Goal: Task Accomplishment & Management: Use online tool/utility

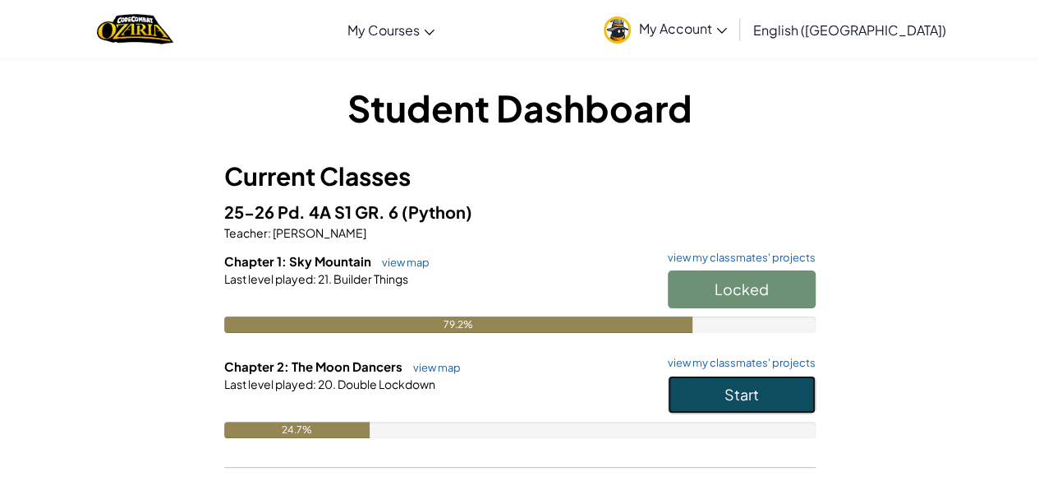
click at [675, 387] on button "Start" at bounding box center [742, 394] width 148 height 38
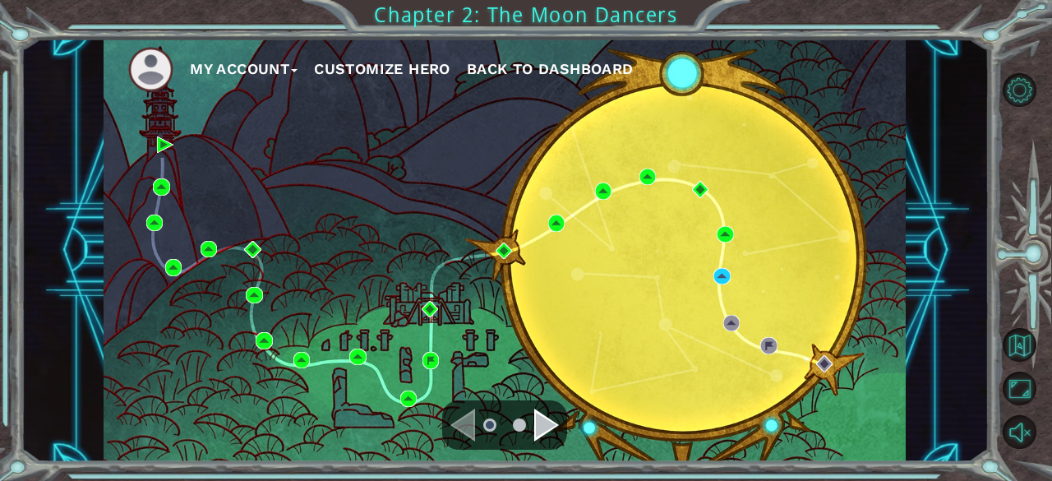
click at [535, 426] on div "Navigate to the next page" at bounding box center [546, 424] width 25 height 33
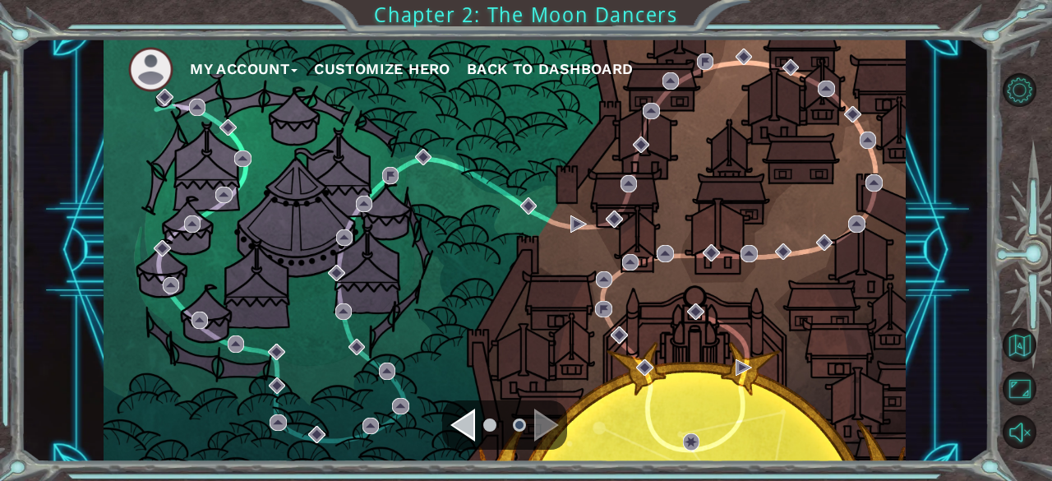
click at [460, 420] on div "Navigate to the previous page" at bounding box center [462, 424] width 25 height 33
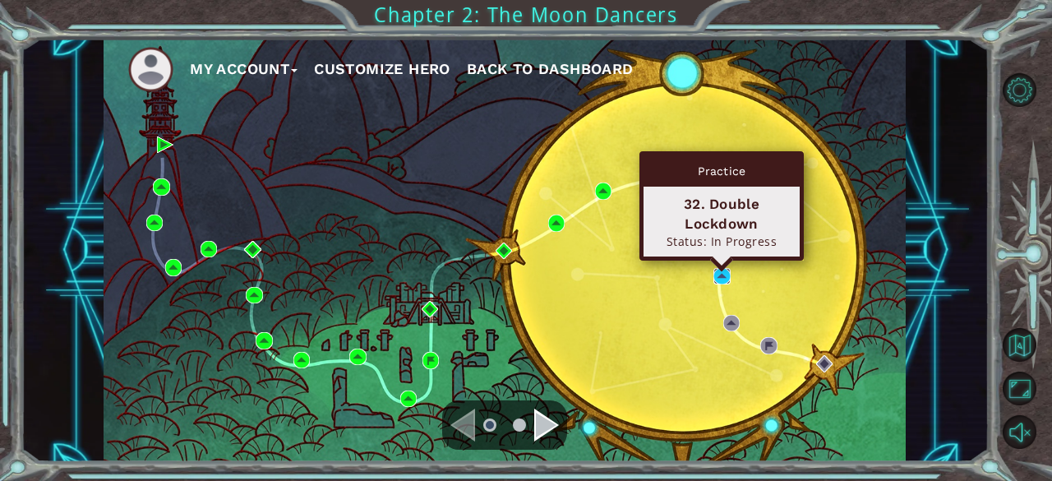
click at [718, 270] on img at bounding box center [721, 276] width 16 height 16
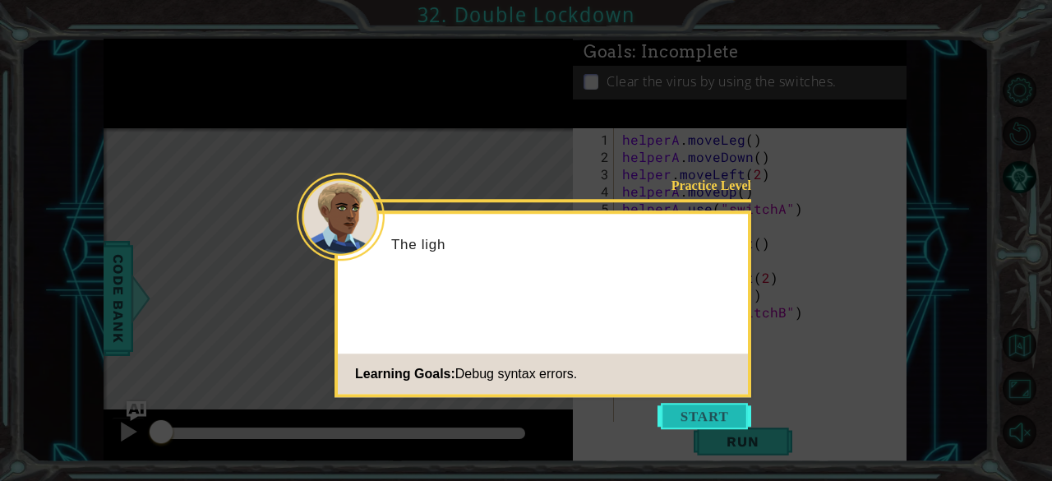
click at [669, 413] on button "Start" at bounding box center [704, 416] width 94 height 26
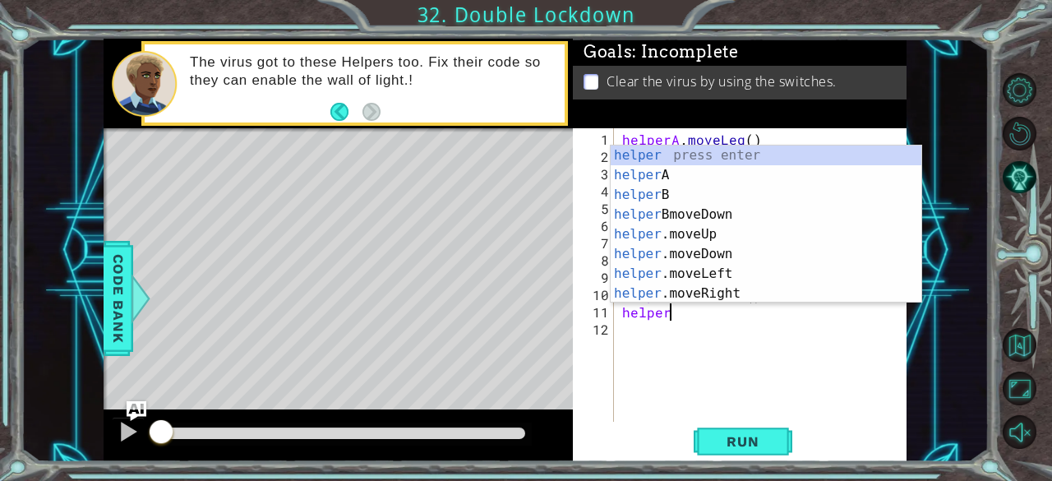
type textarea "h"
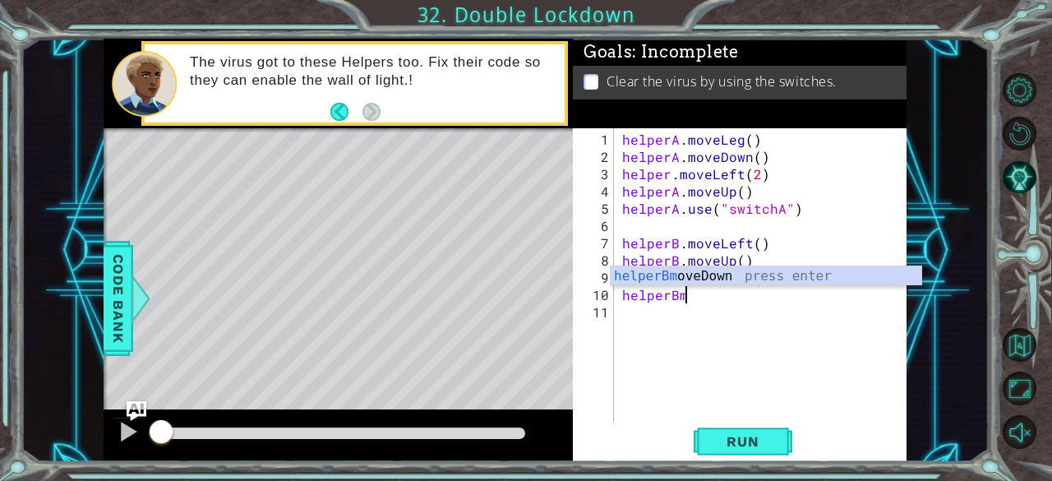
type textarea "h"
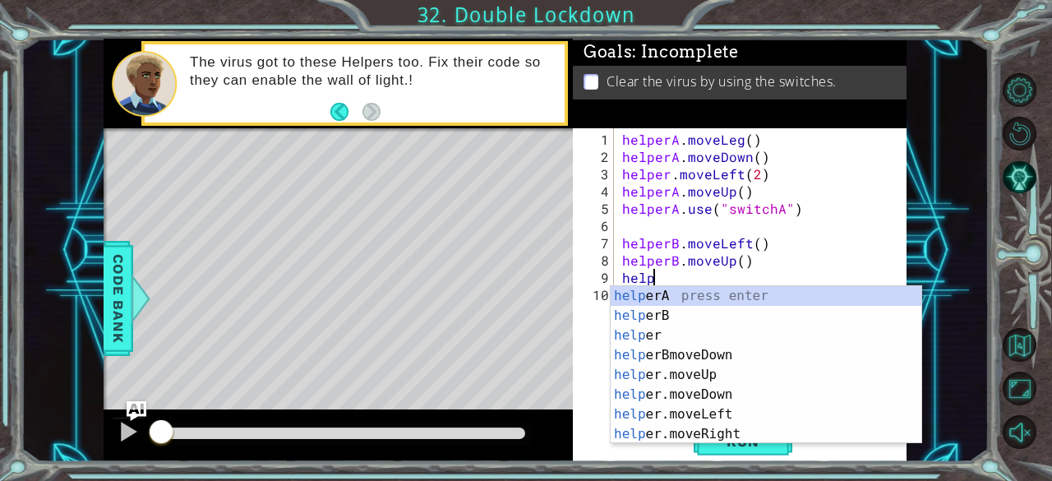
type textarea "h"
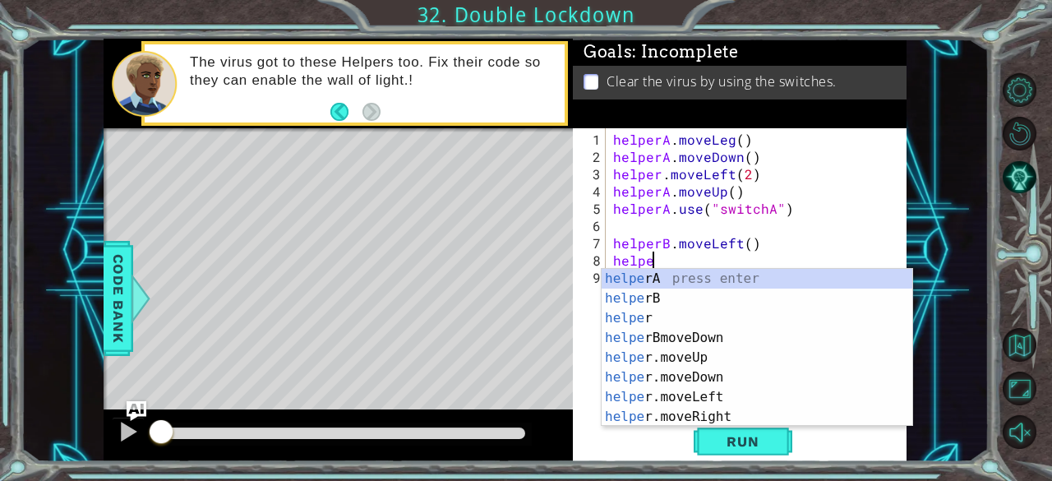
type textarea "h"
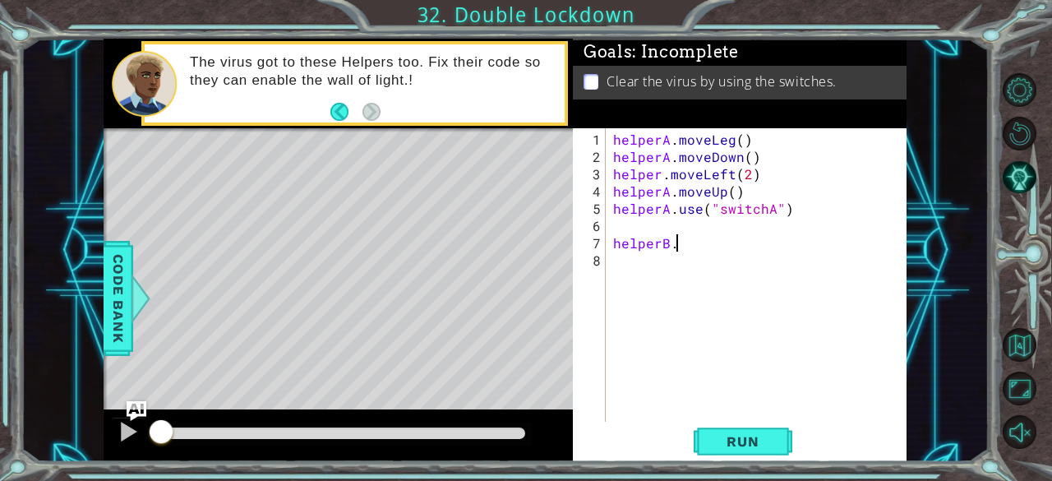
type textarea "h"
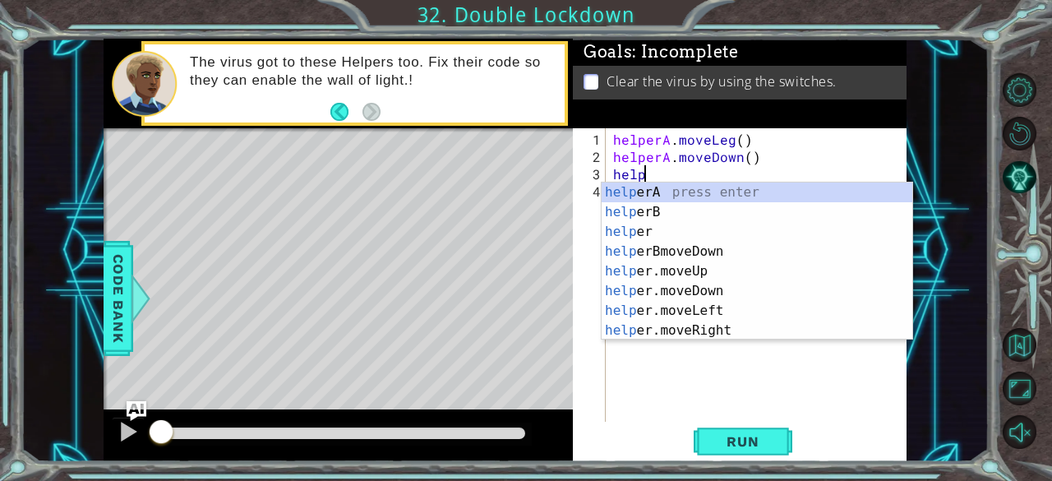
type textarea "h"
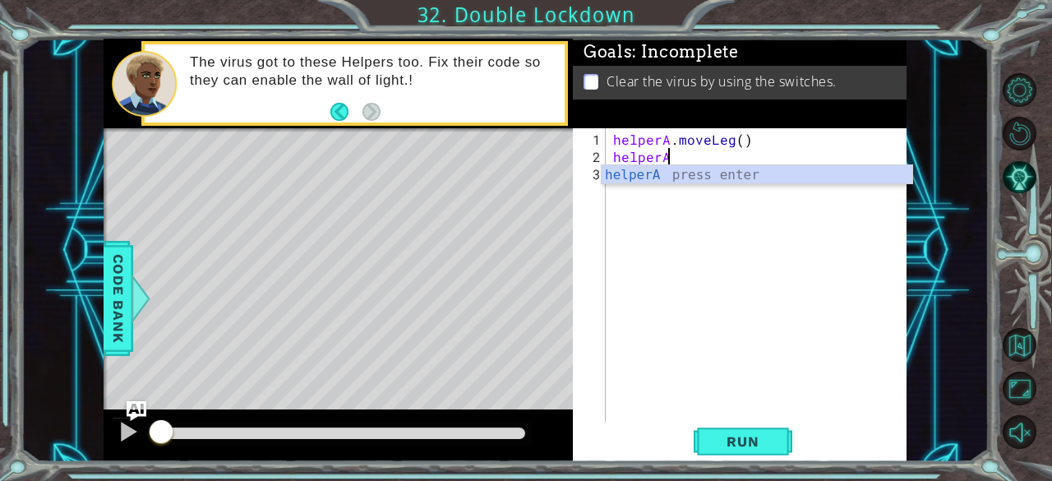
type textarea "h"
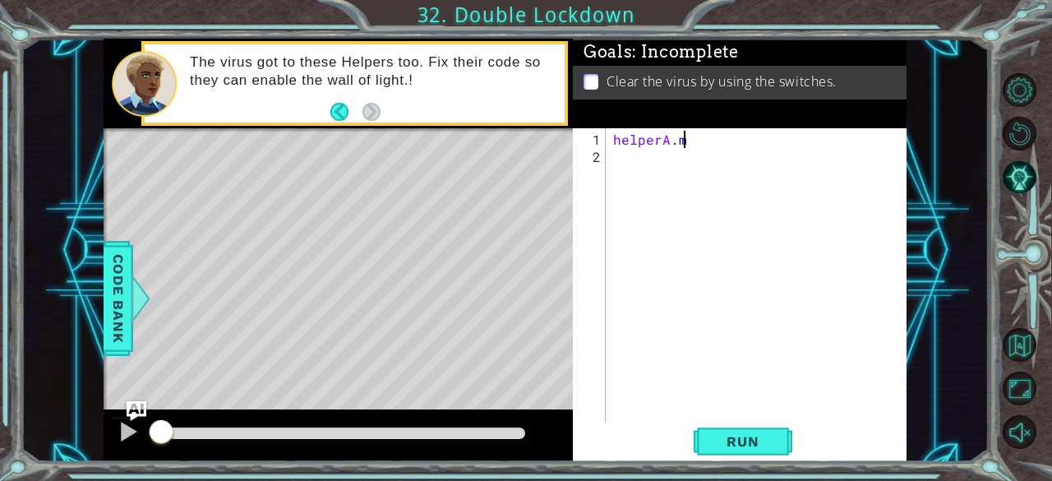
type textarea "h"
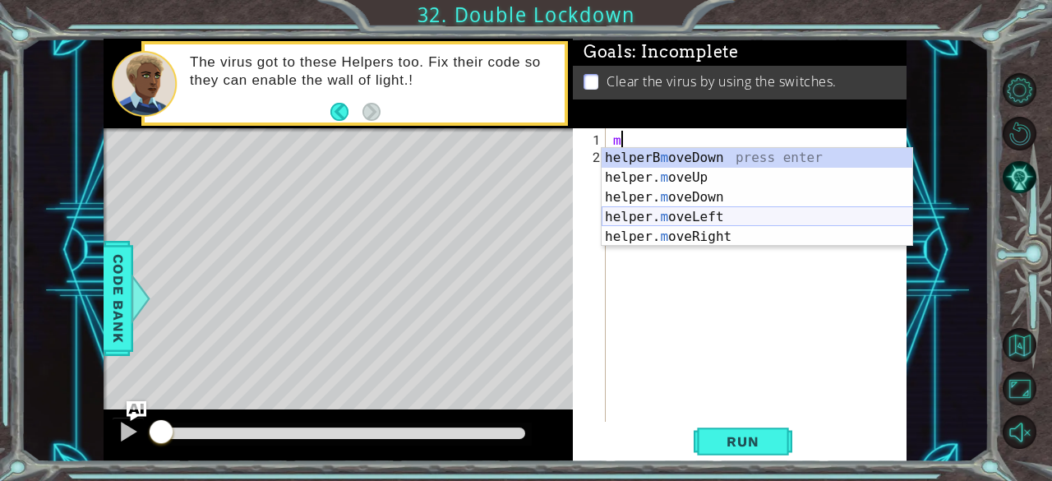
click at [644, 211] on div "helperB m oveDown press enter helper. m oveUp press enter helper. m oveDown pre…" at bounding box center [756, 217] width 311 height 138
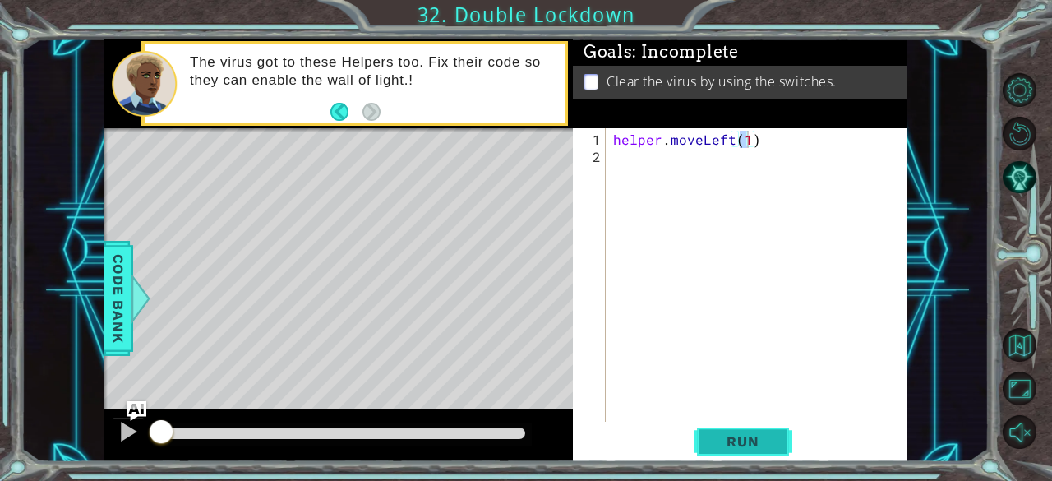
click at [721, 439] on span "Run" at bounding box center [742, 441] width 65 height 16
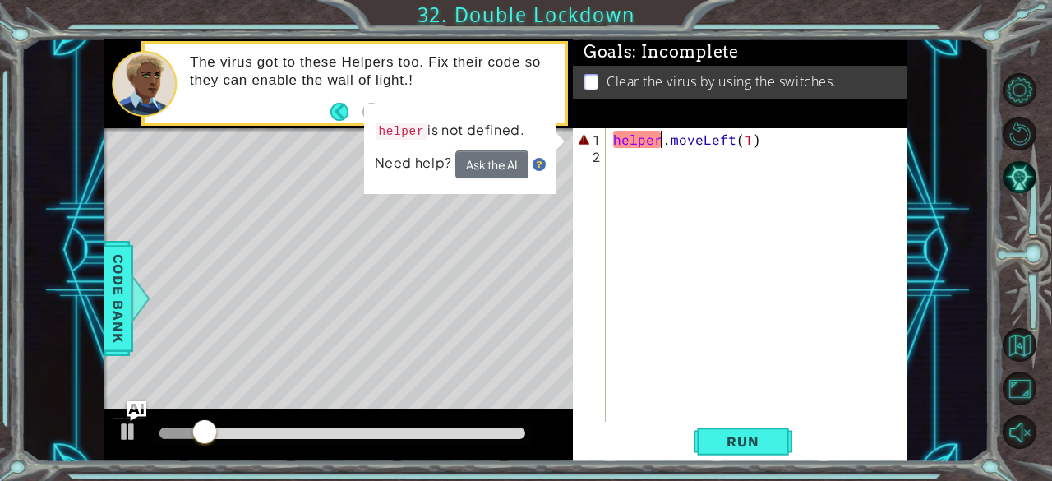
click at [659, 140] on div "helper . moveLeft ( 1 )" at bounding box center [760, 295] width 301 height 328
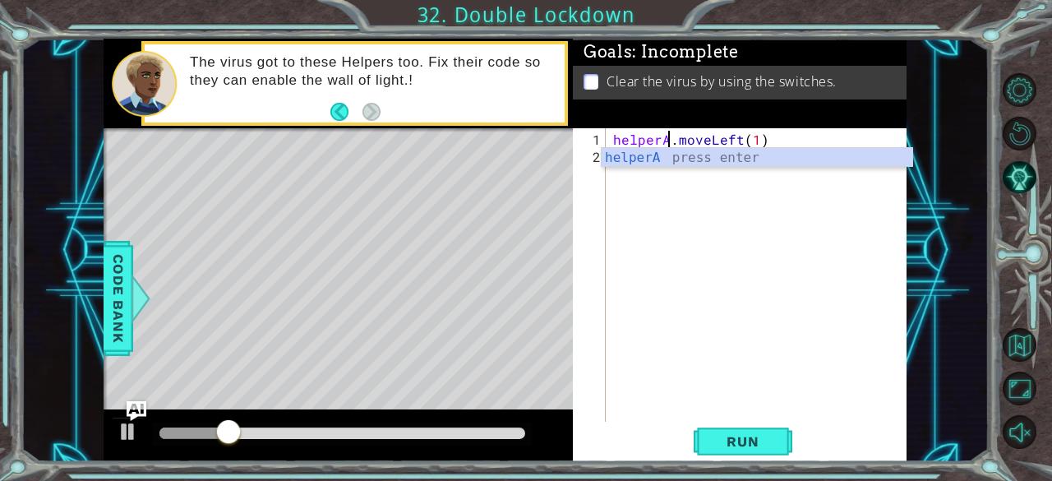
scroll to position [0, 3]
type textarea "helperA.moveLeft(1)"
click at [759, 445] on span "Run" at bounding box center [742, 441] width 65 height 16
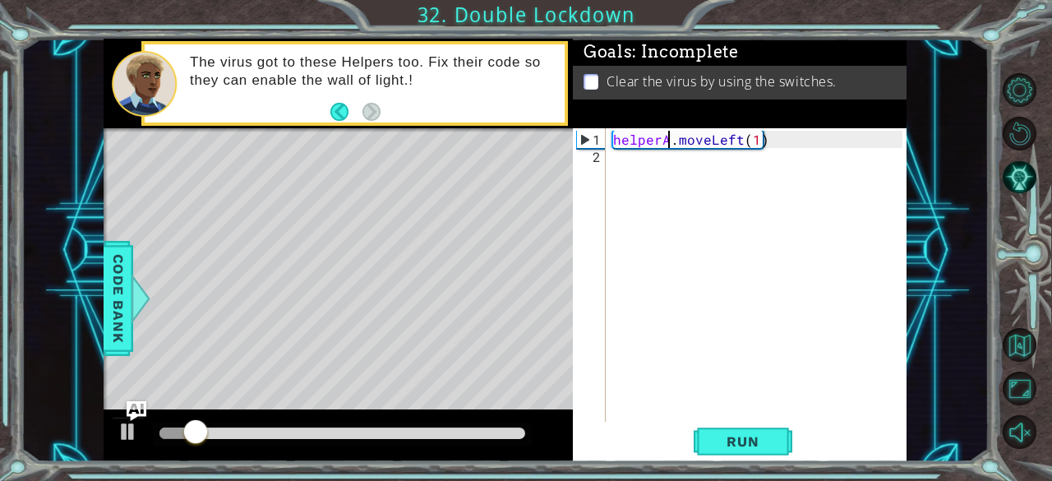
click at [848, 131] on div "helperA . moveLeft ( 1 )" at bounding box center [760, 295] width 301 height 328
click at [794, 176] on div "helperA . moveLeft ( 1 )" at bounding box center [760, 295] width 301 height 328
click at [513, 388] on div "Level Map" at bounding box center [483, 370] width 759 height 484
click at [751, 177] on div "helperA . moveLeft ( 1 )" at bounding box center [760, 295] width 301 height 328
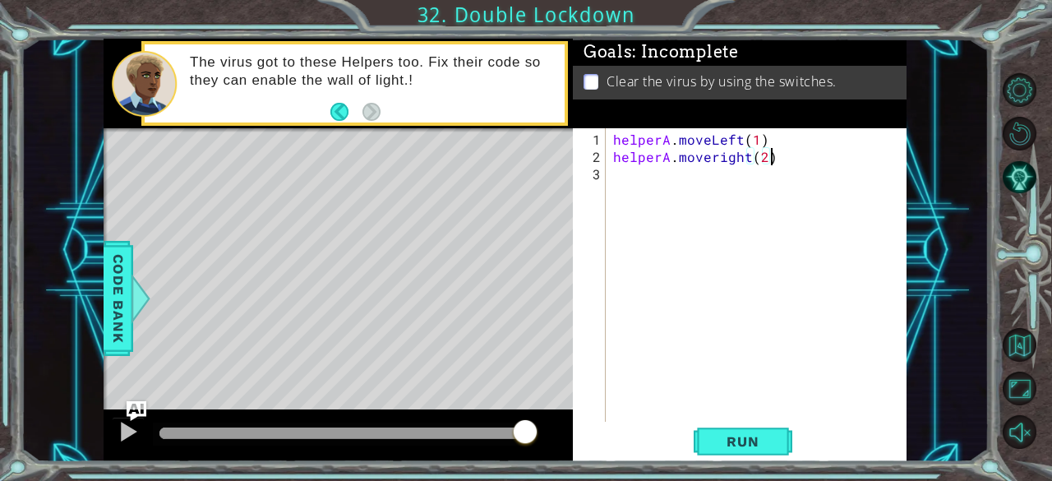
scroll to position [0, 8]
click at [743, 445] on span "Run" at bounding box center [742, 441] width 65 height 16
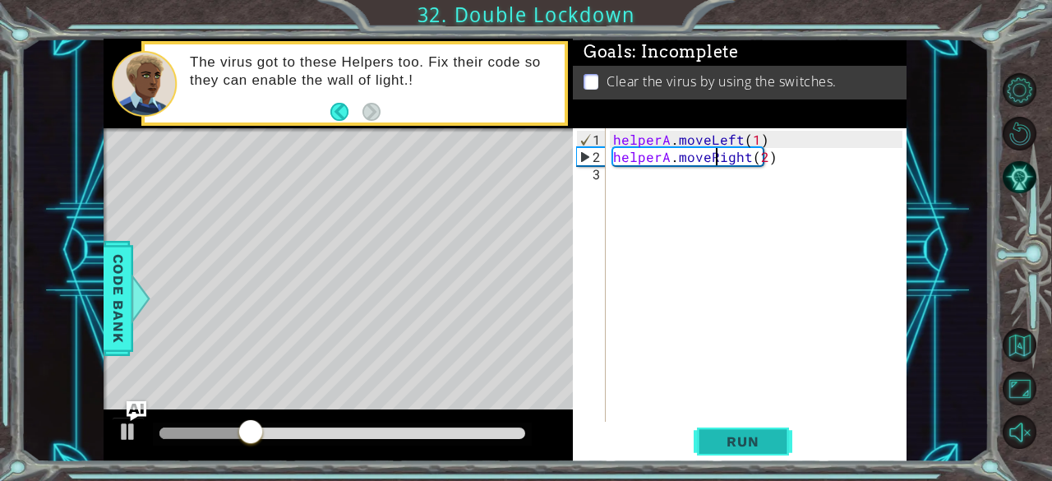
scroll to position [0, 7]
click at [758, 449] on span "Run" at bounding box center [742, 441] width 65 height 16
click at [721, 454] on button "Run" at bounding box center [742, 442] width 99 height 34
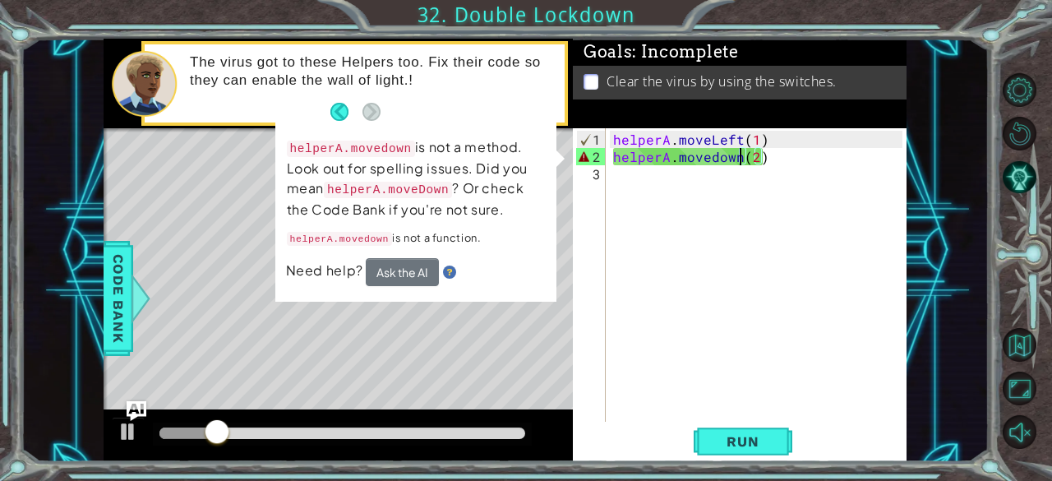
click at [717, 158] on div "helperA . moveLeft ( 1 ) helperA . [GEOGRAPHIC_DATA] ( 2 )" at bounding box center [760, 295] width 301 height 328
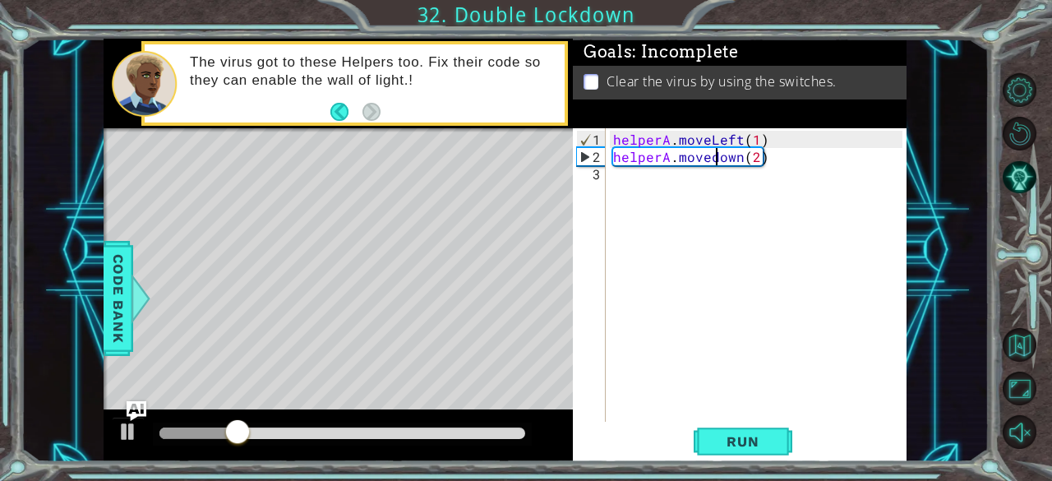
scroll to position [0, 7]
click at [769, 454] on button "Run" at bounding box center [742, 442] width 99 height 34
click at [777, 444] on button "Run" at bounding box center [742, 442] width 99 height 34
click at [762, 158] on div "helperA . moveLeft ( 1 ) helperA . moveDown ( 2 )" at bounding box center [760, 295] width 301 height 328
type textarea "helperA.moveDown()"
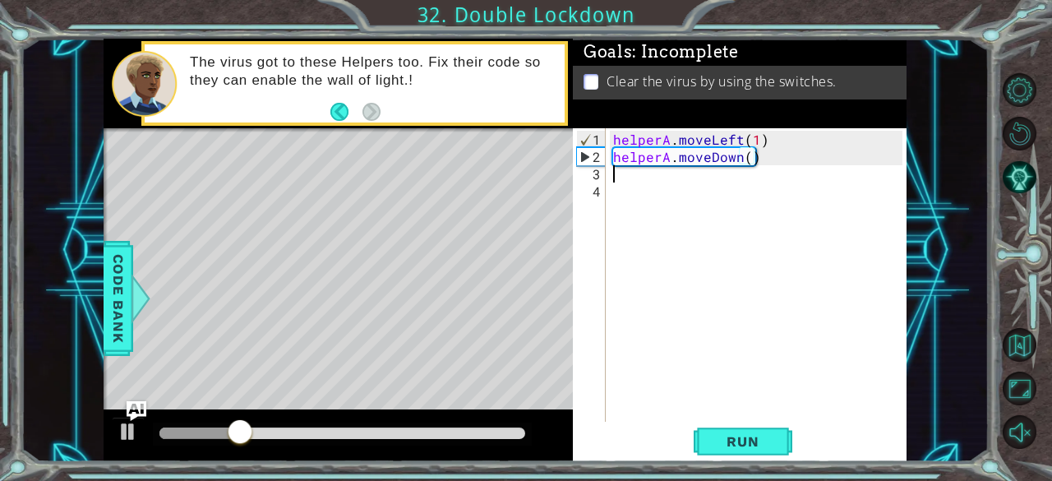
scroll to position [0, 0]
type textarea "helperA.moveDown(1)"
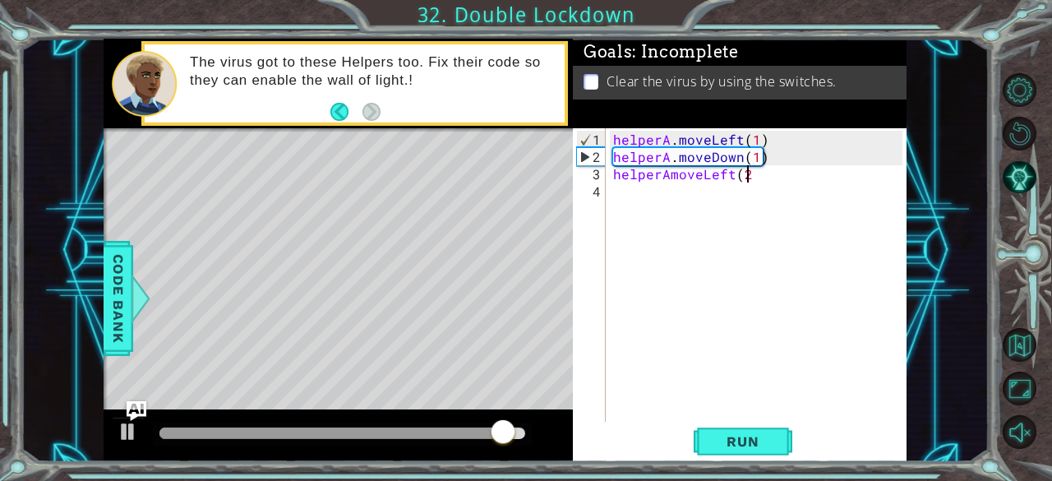
scroll to position [0, 8]
click at [769, 447] on span "Run" at bounding box center [742, 441] width 65 height 16
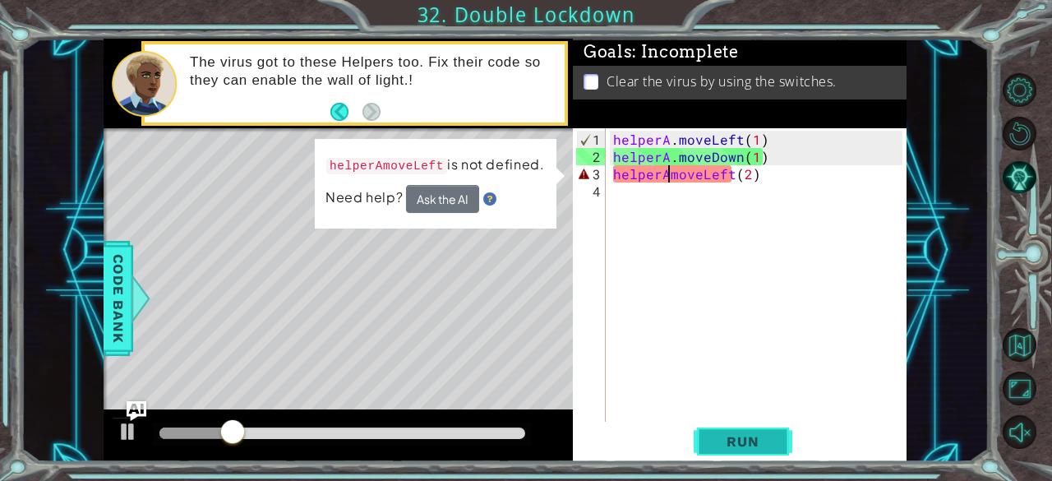
scroll to position [0, 3]
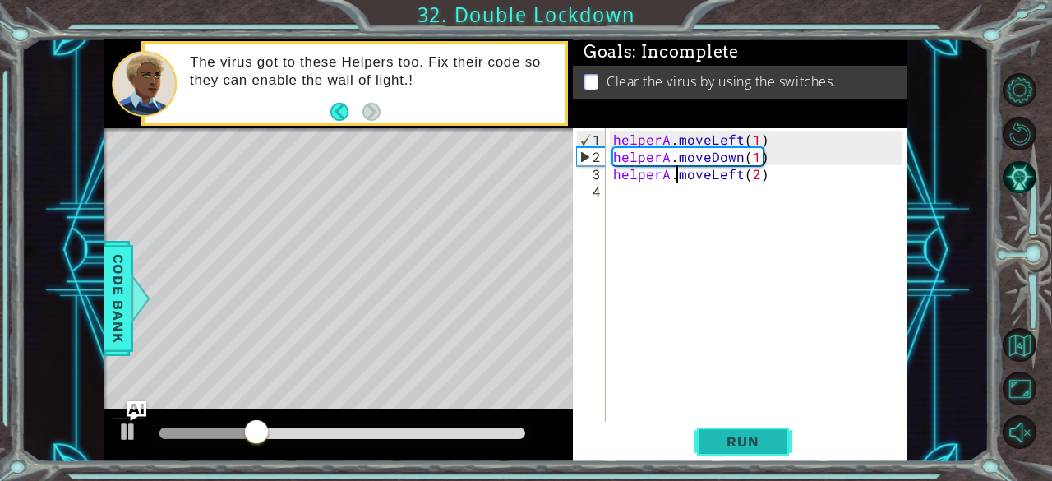
type textarea "helperA.moveLeft(2)"
click at [761, 453] on button "Run" at bounding box center [742, 442] width 99 height 34
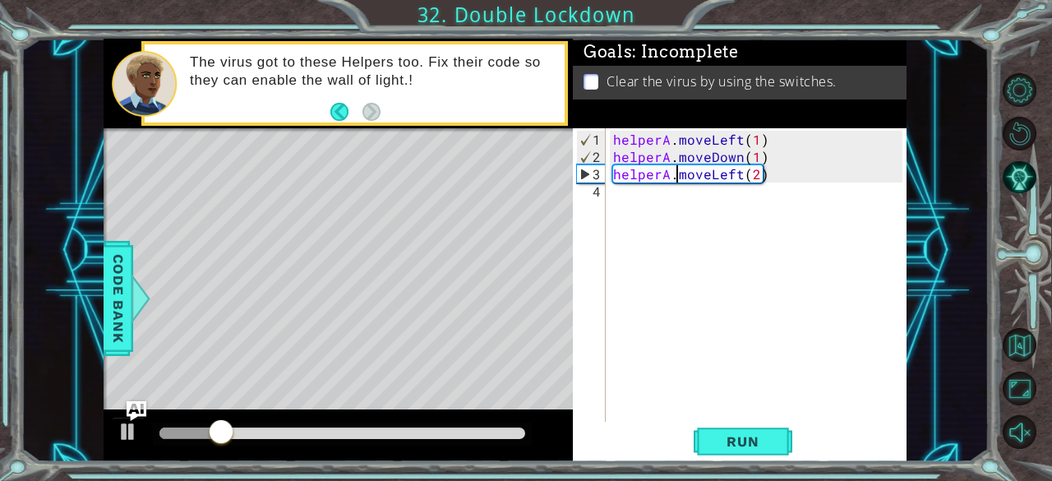
click at [784, 217] on div "helperA . moveLeft ( 1 ) helperA . moveDown ( 1 ) helperA . moveLeft ( 2 )" at bounding box center [760, 295] width 301 height 328
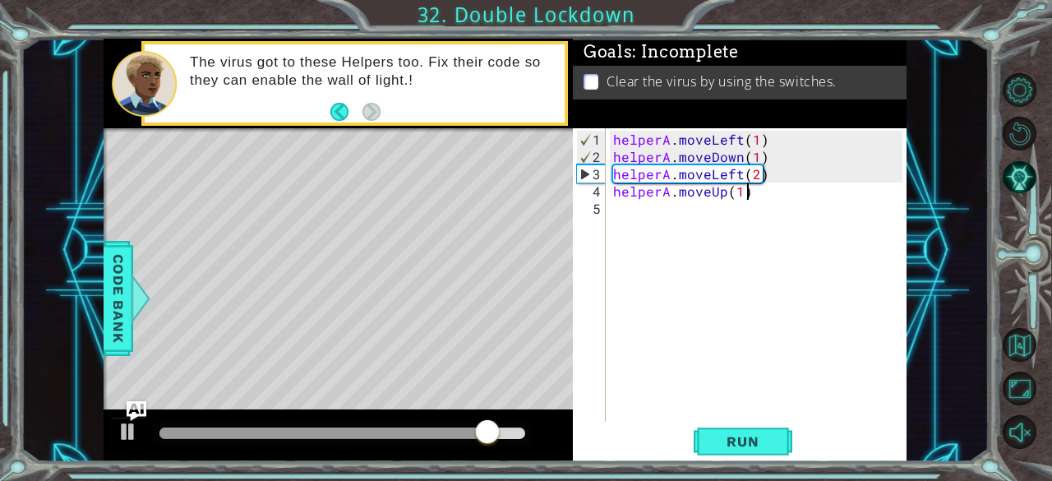
scroll to position [0, 7]
type textarea "helperA.moveUp(1)"
click at [750, 442] on span "Run" at bounding box center [742, 441] width 65 height 16
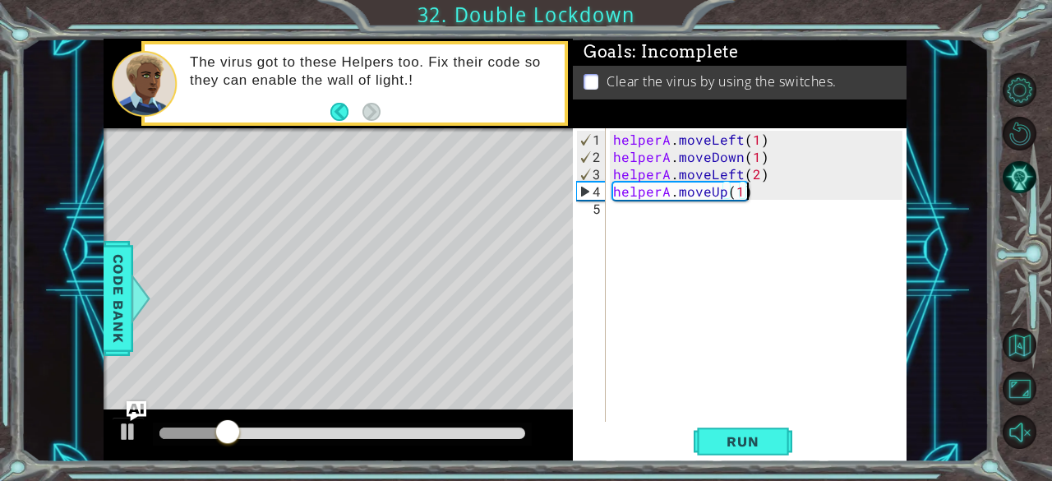
click at [792, 251] on div "helperA . moveLeft ( 1 ) helperA . moveDown ( 1 ) helperA . moveLeft ( 2 ) help…" at bounding box center [760, 295] width 301 height 328
click at [806, 226] on div "helperA . moveLeft ( 1 ) helperA . moveDown ( 1 ) helperA . moveLeft ( 2 ) help…" at bounding box center [760, 295] width 301 height 328
type textarea "sw"
click at [119, 325] on span "Code Bank" at bounding box center [118, 297] width 26 height 100
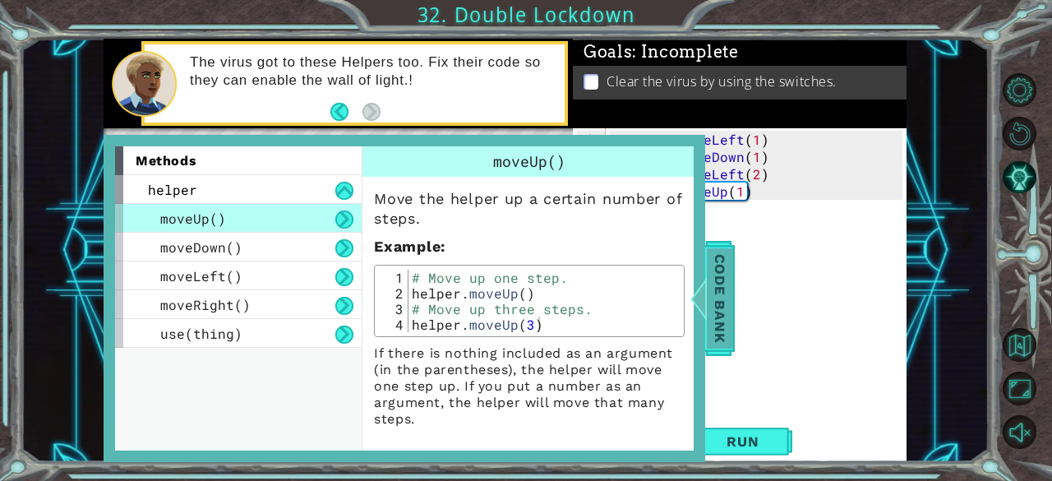
click at [721, 311] on span "Code Bank" at bounding box center [720, 297] width 26 height 100
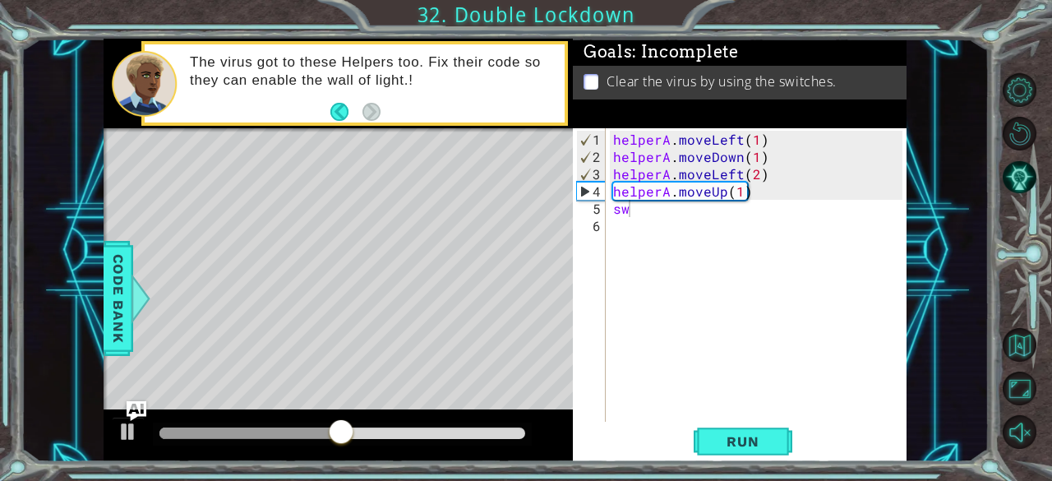
click at [819, 224] on div "helperA . moveLeft ( 1 ) helperA . moveDown ( 1 ) helperA . moveLeft ( 2 ) help…" at bounding box center [760, 295] width 301 height 328
type textarea "s"
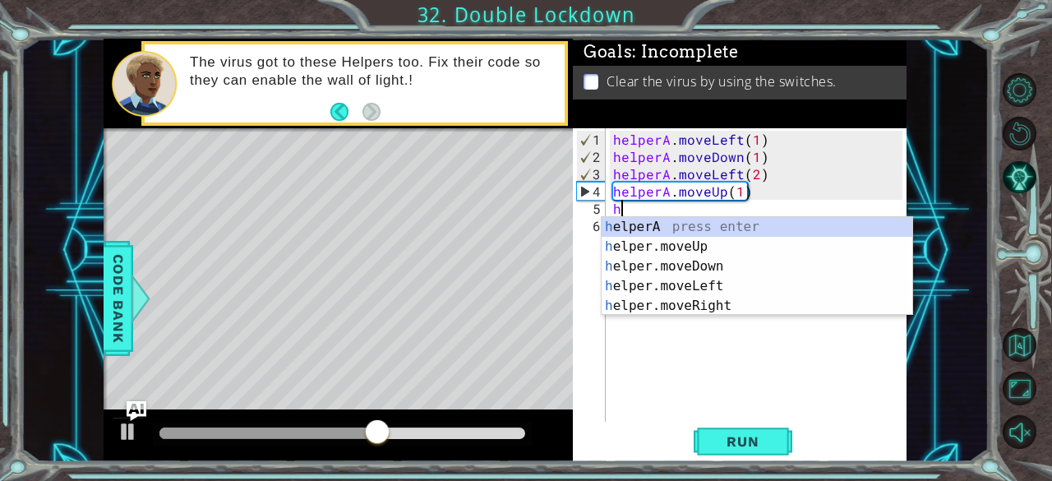
click at [861, 223] on div "h elperA press enter h elper.moveUp press enter h elper.moveDown press enter h …" at bounding box center [756, 286] width 311 height 138
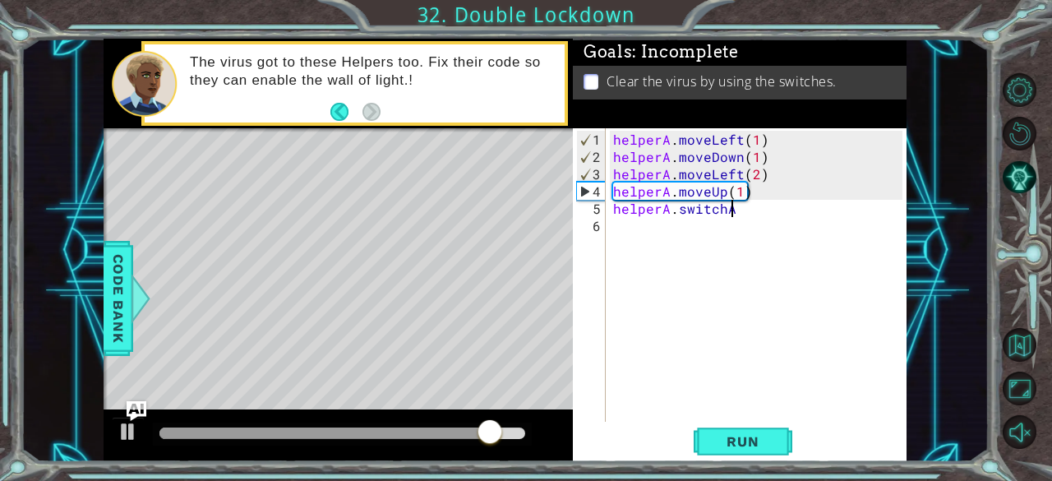
scroll to position [0, 7]
click at [759, 437] on span "Run" at bounding box center [742, 441] width 65 height 16
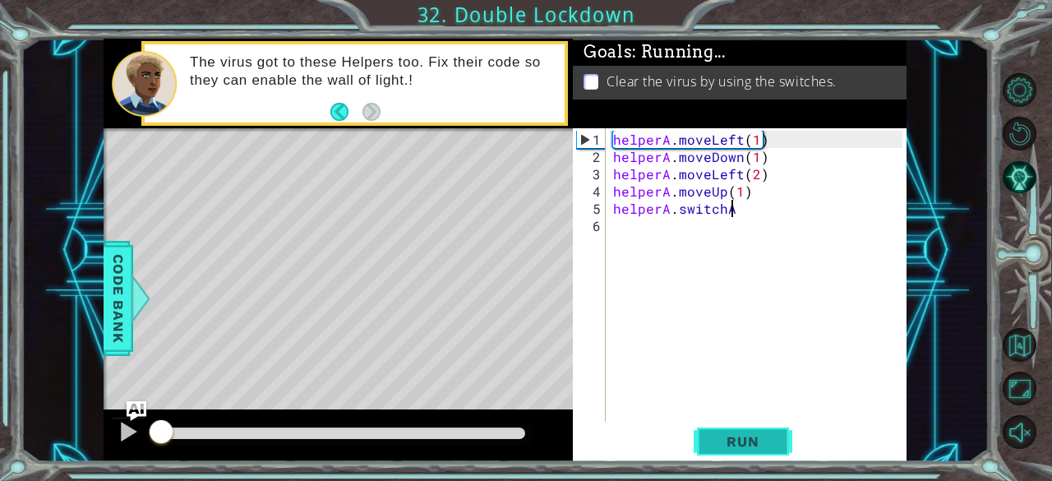
click at [769, 451] on button "Run" at bounding box center [742, 442] width 99 height 34
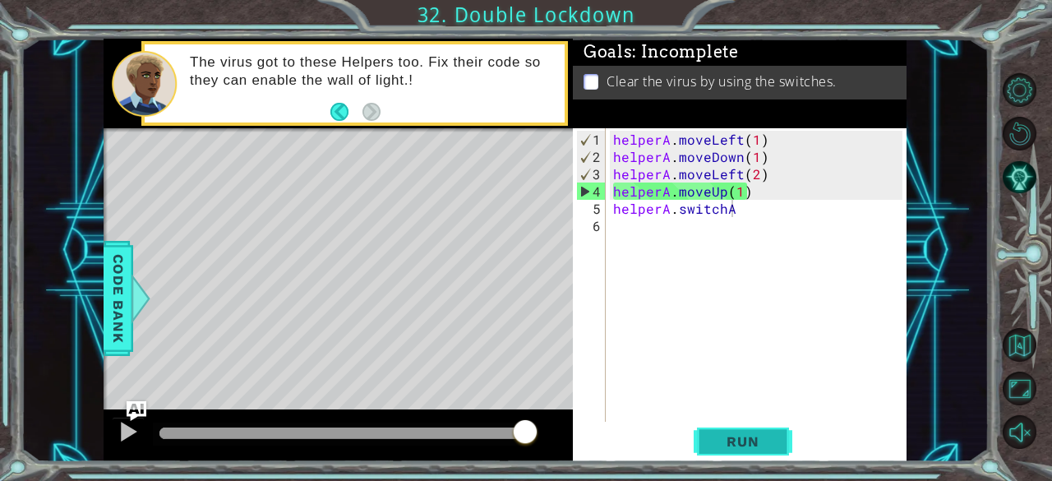
click at [725, 430] on button "Run" at bounding box center [742, 442] width 99 height 34
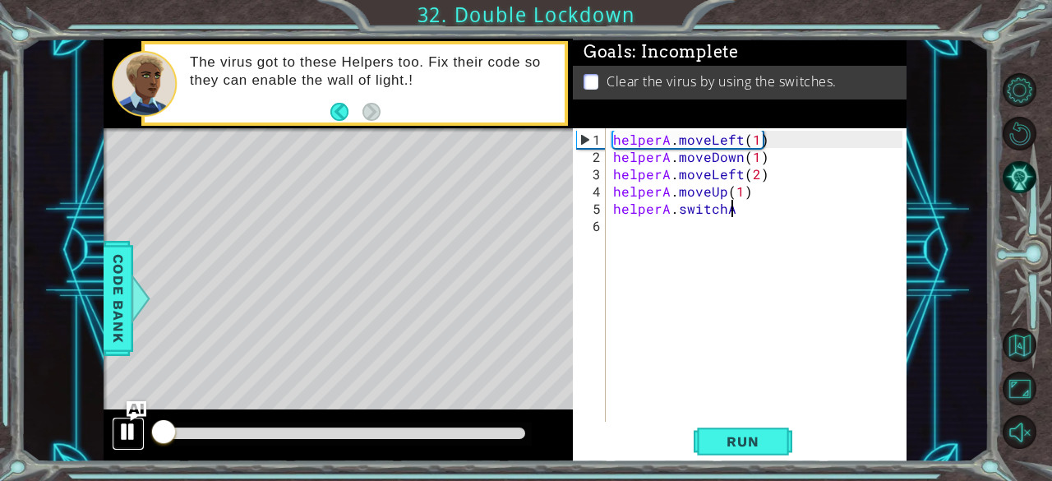
click at [125, 436] on div at bounding box center [127, 431] width 21 height 21
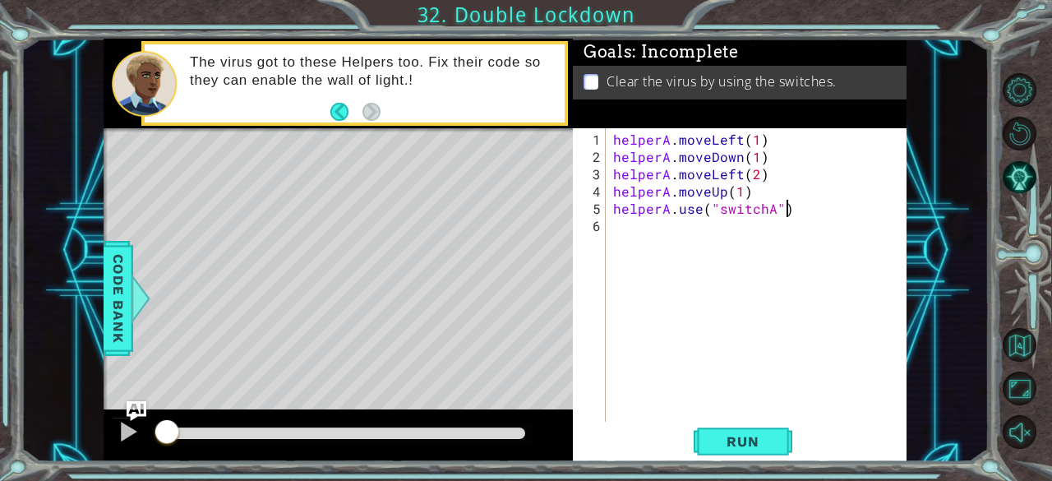
scroll to position [0, 10]
type textarea "helperA.use("switchA")"
type textarea "helperB.moveleft"
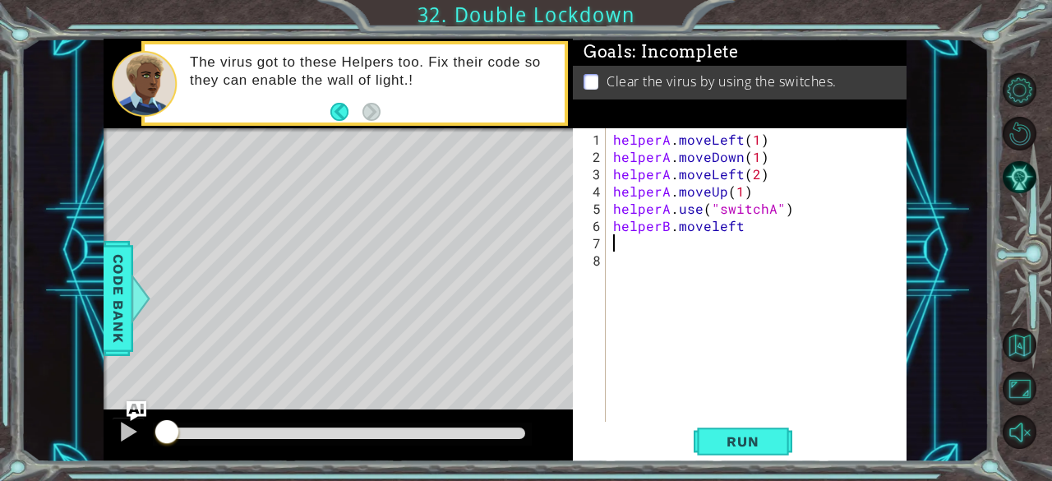
click at [733, 232] on div "helperA . moveLeft ( 1 ) helperA . moveDown ( 1 ) helperA . moveLeft ( 2 ) help…" at bounding box center [760, 295] width 301 height 328
click at [739, 226] on div "helperA . moveLeft ( 1 ) helperA . moveDown ( 1 ) helperA . moveLeft ( 2 ) help…" at bounding box center [760, 295] width 301 height 328
click at [747, 228] on div "helperA . moveLeft ( 1 ) helperA . moveDown ( 1 ) helperA . moveLeft ( 2 ) help…" at bounding box center [760, 295] width 301 height 328
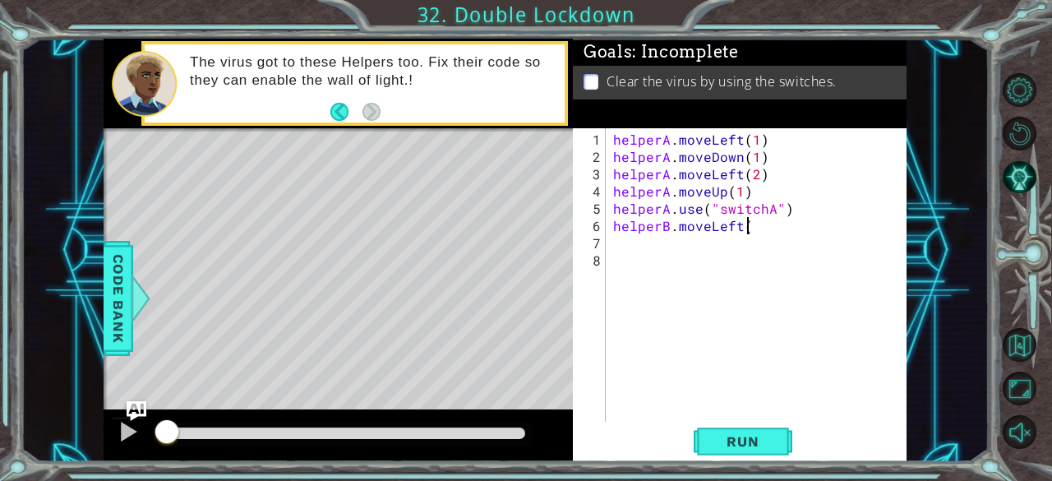
scroll to position [0, 8]
type textarea "helperB.moveLeft()"
click at [757, 238] on div "helperA . moveLeft ( 1 ) helperA . moveDown ( 1 ) helperA . moveLeft ( 2 ) help…" at bounding box center [760, 295] width 301 height 328
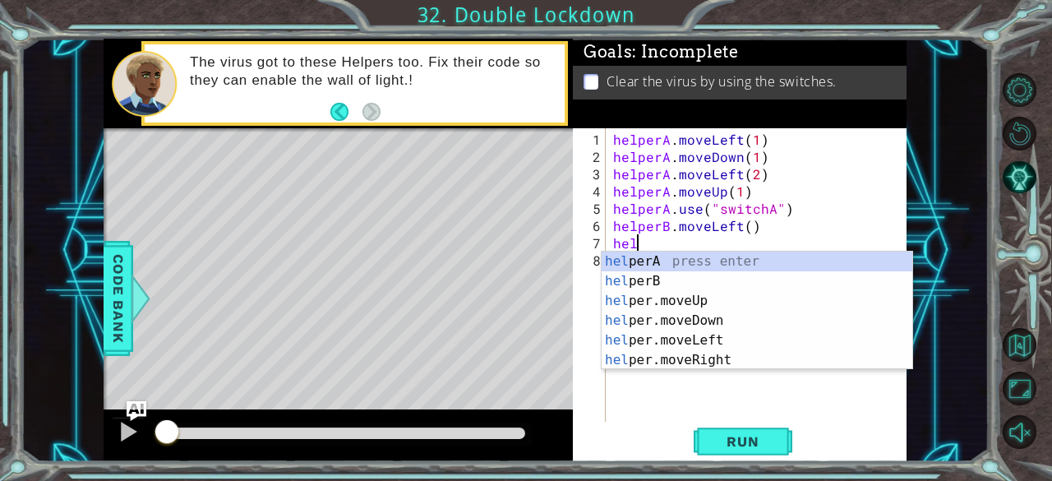
scroll to position [0, 2]
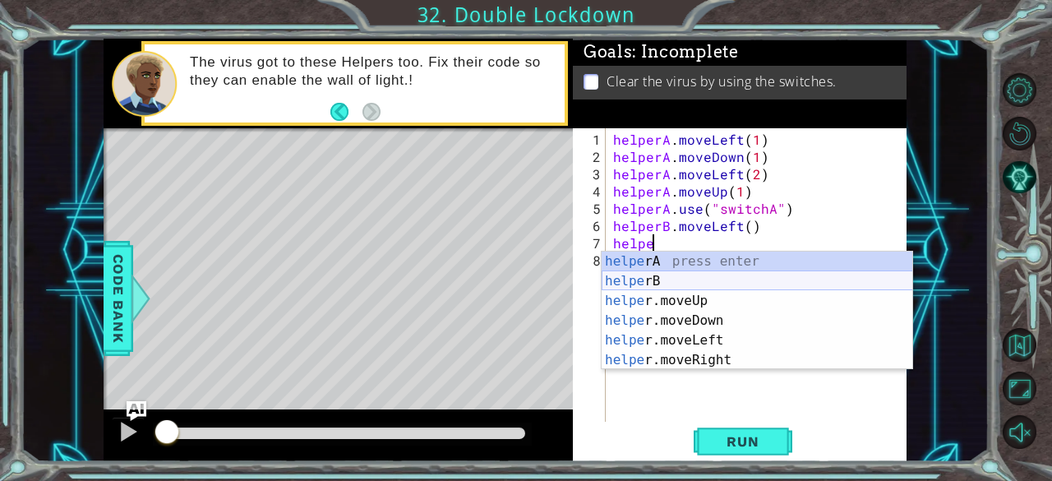
click at [692, 276] on div "helpe rA press enter helpe rB press enter helpe r.moveUp press enter helpe [PER…" at bounding box center [756, 330] width 311 height 158
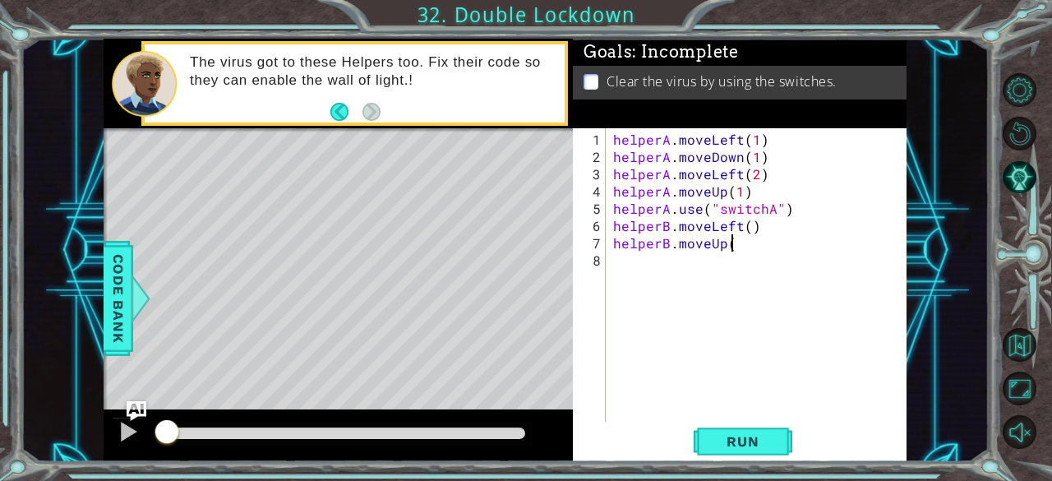
scroll to position [0, 7]
type textarea "helperB.moveUp()"
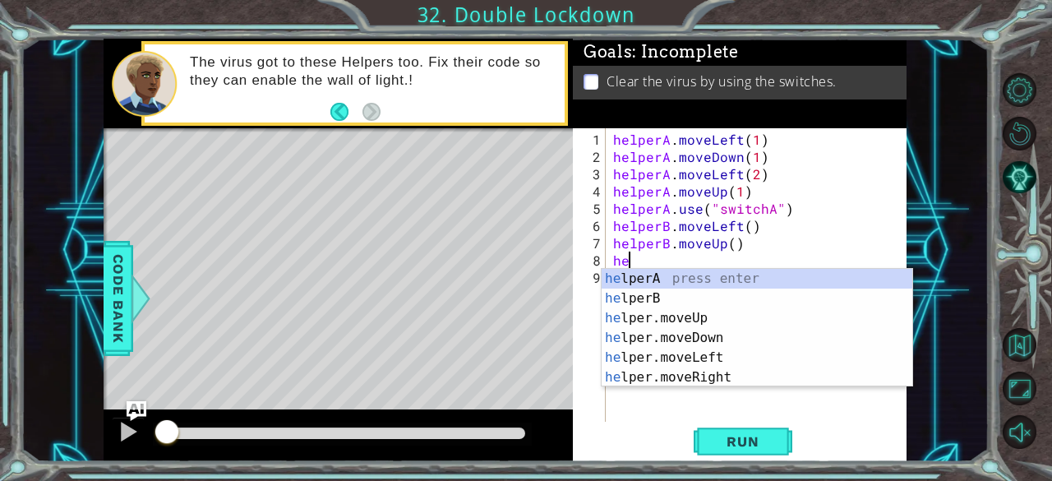
scroll to position [0, 0]
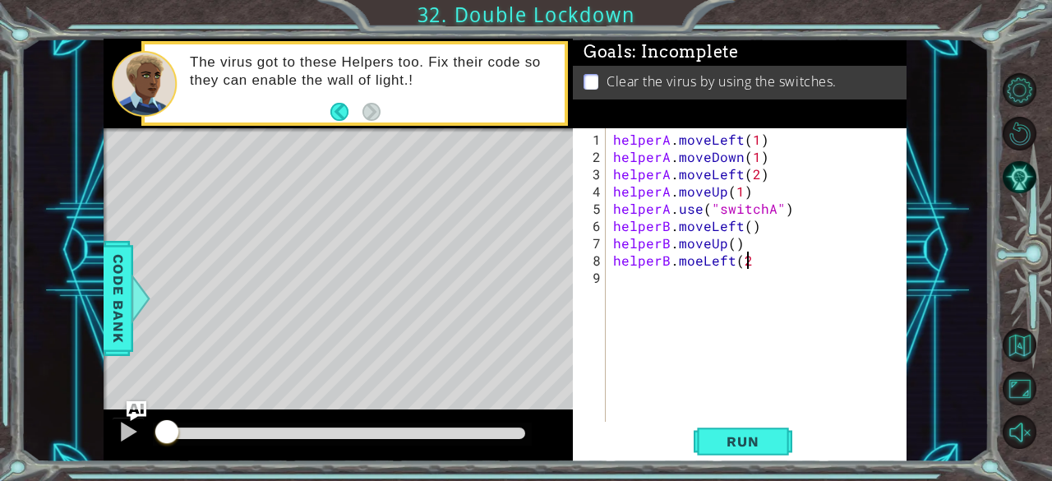
type textarea "helperB.moeLeft(2)"
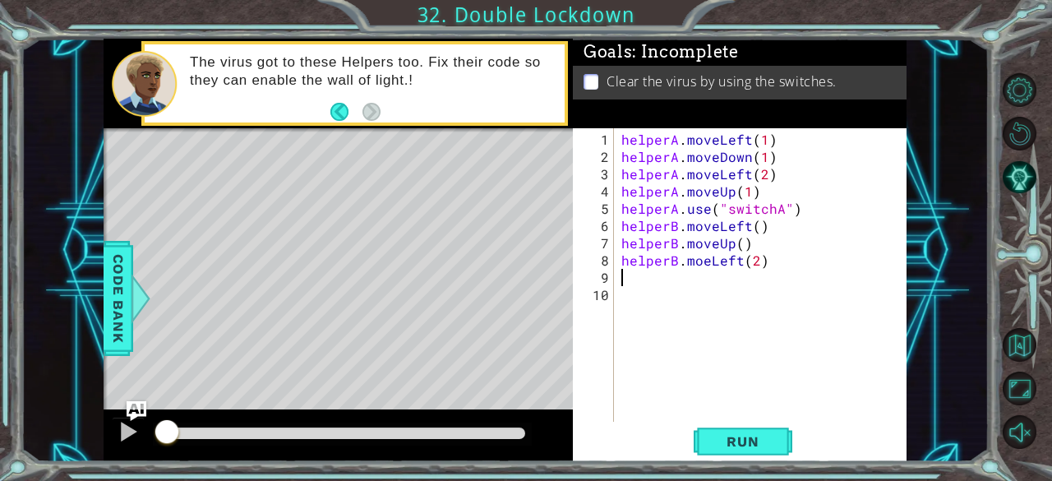
click at [700, 262] on div "helperA . moveLeft ( 1 ) helperA . moveDown ( 1 ) helperA . moveLeft ( 2 ) help…" at bounding box center [764, 295] width 293 height 328
type textarea "helperB.moveLeft(2)"
click at [700, 262] on div "helperA . moveLeft ( 1 ) helperA . moveDown ( 1 ) helperA . moveLeft ( 2 ) help…" at bounding box center [764, 295] width 293 height 328
click at [791, 264] on div "helperA . moveLeft ( 1 ) helperA . moveDown ( 1 ) helperA . moveLeft ( 2 ) help…" at bounding box center [764, 295] width 293 height 328
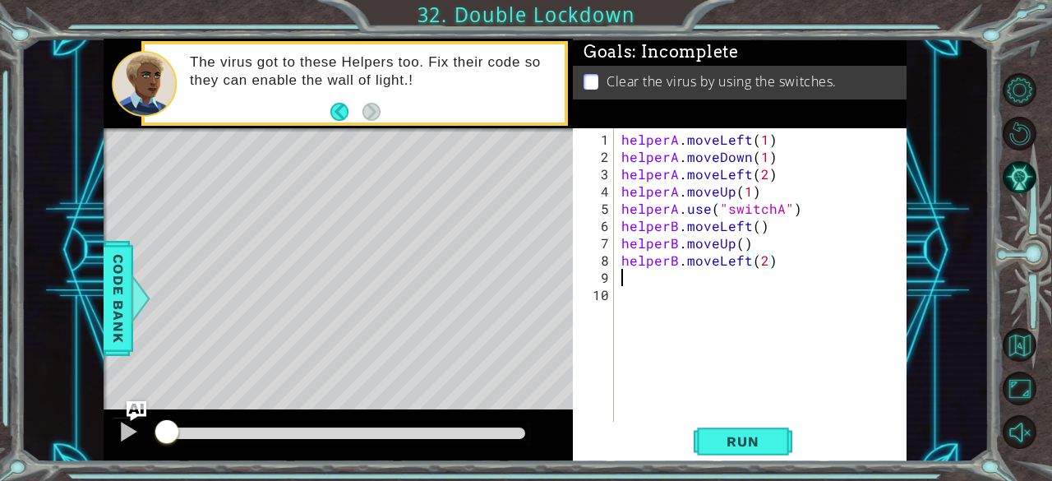
click at [738, 277] on div "helperA . moveLeft ( 1 ) helperA . moveDown ( 1 ) helperA . moveLeft ( 2 ) help…" at bounding box center [764, 295] width 293 height 328
type textarea "helperB.moveDown()"
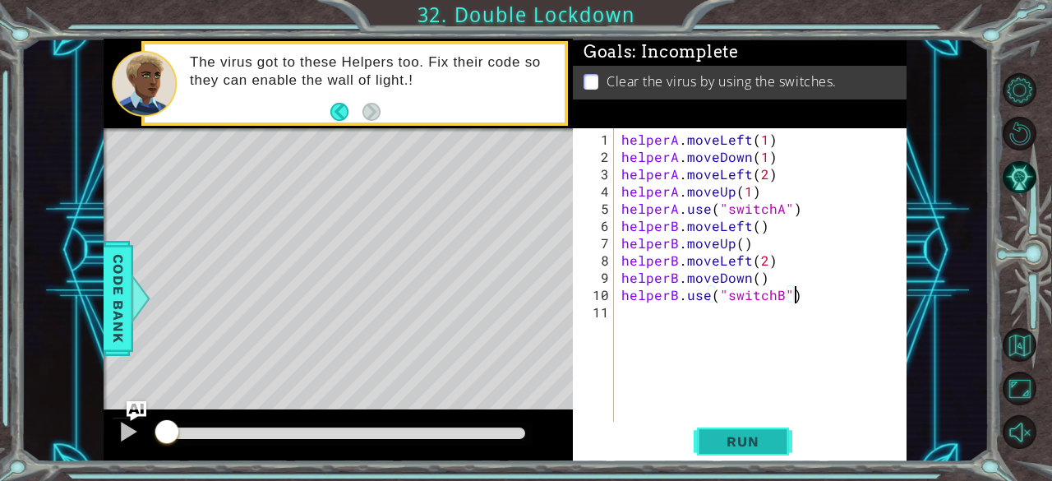
type textarea "helperB.use("switchB")"
click at [760, 436] on span "Run" at bounding box center [742, 441] width 65 height 16
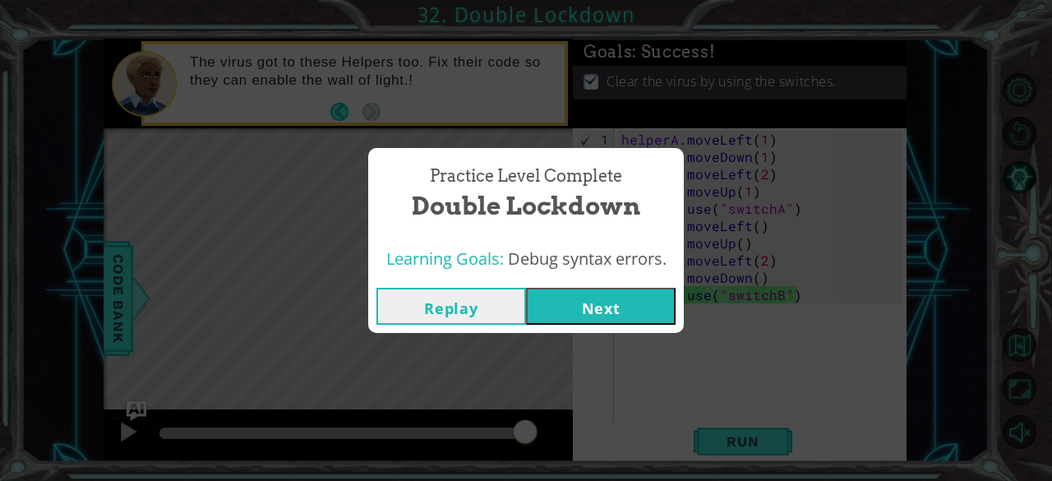
click at [597, 314] on button "Next" at bounding box center [601, 306] width 150 height 37
